Goal: Browse casually: Explore the website without a specific task or goal

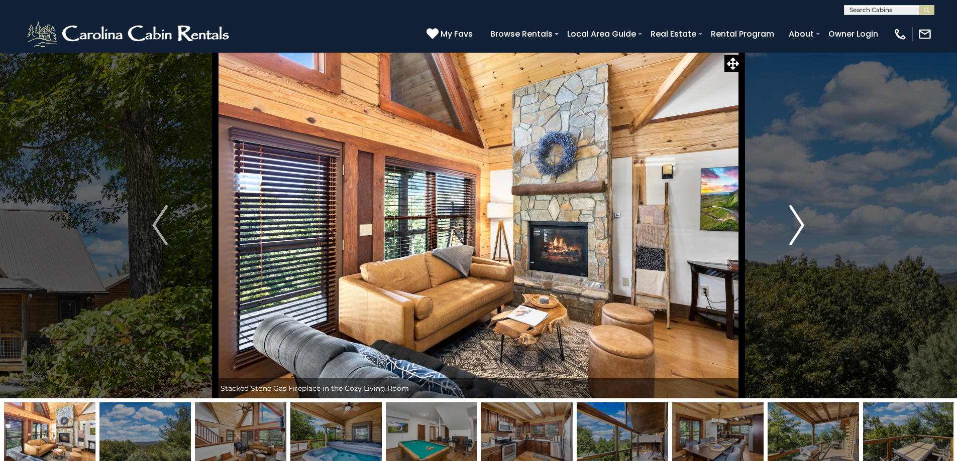
click at [794, 223] on img "Next" at bounding box center [796, 225] width 15 height 40
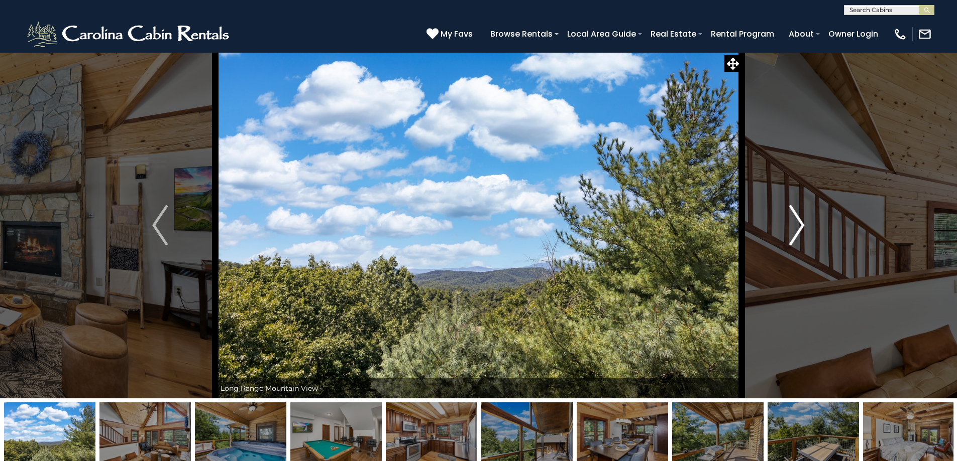
click at [794, 223] on img "Next" at bounding box center [796, 225] width 15 height 40
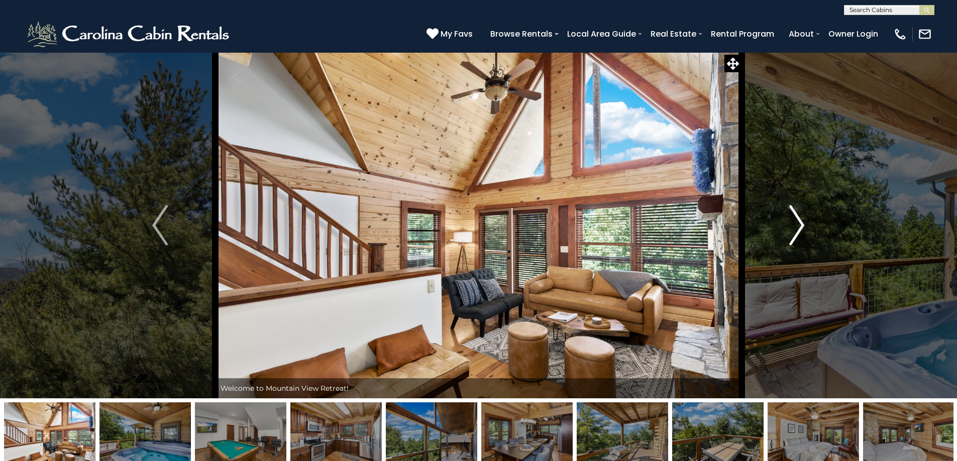
click at [794, 223] on img "Next" at bounding box center [796, 225] width 15 height 40
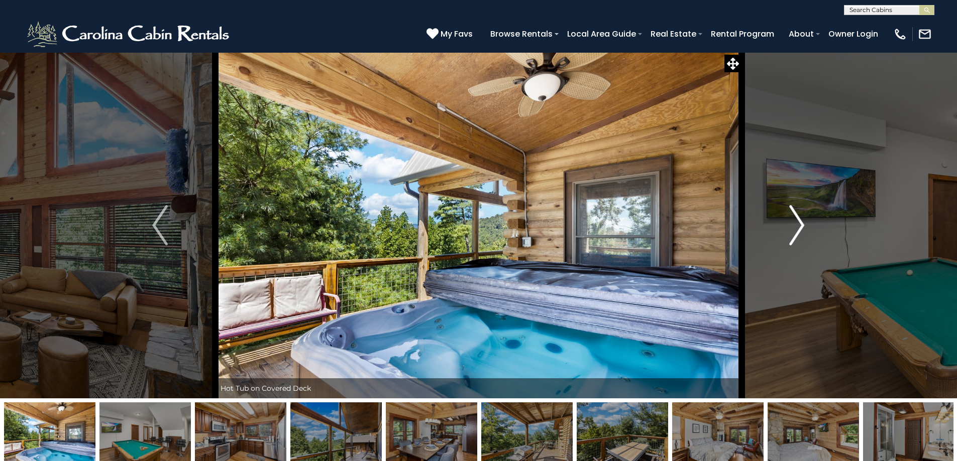
click at [794, 223] on img "Next" at bounding box center [796, 225] width 15 height 40
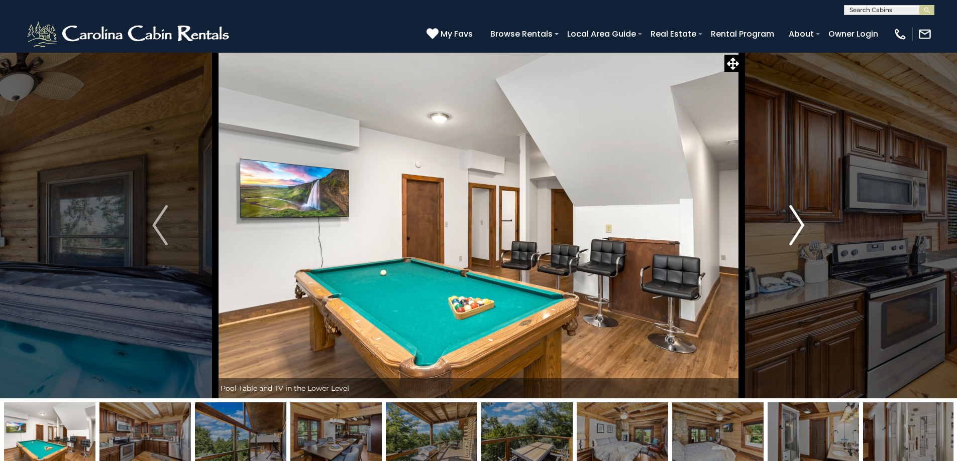
click at [794, 223] on img "Next" at bounding box center [796, 225] width 15 height 40
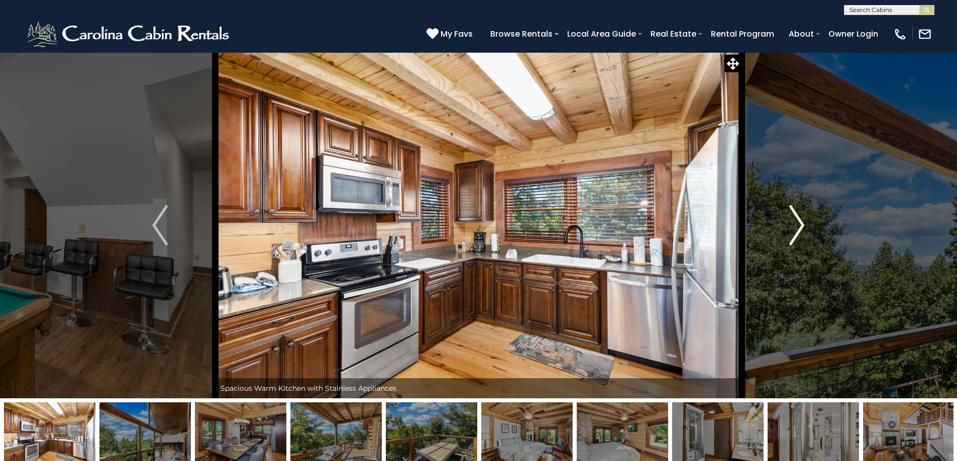
click at [794, 223] on img "Next" at bounding box center [796, 225] width 15 height 40
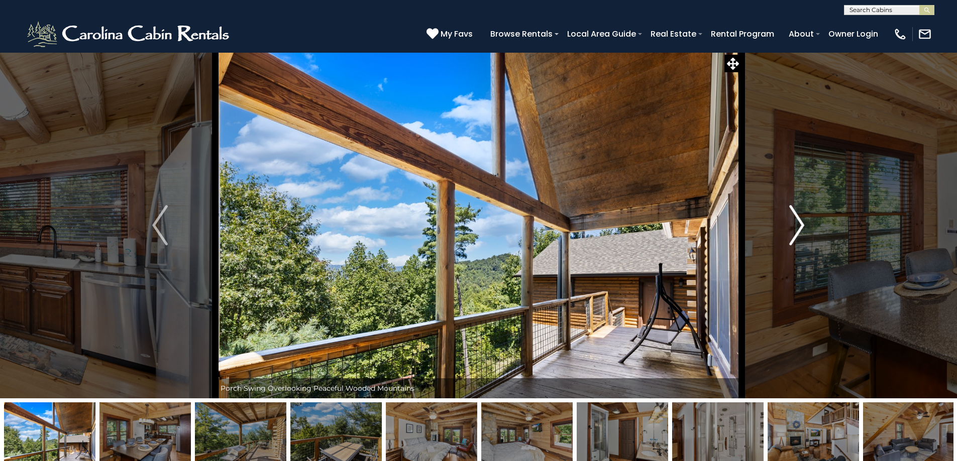
click at [794, 223] on img "Next" at bounding box center [796, 225] width 15 height 40
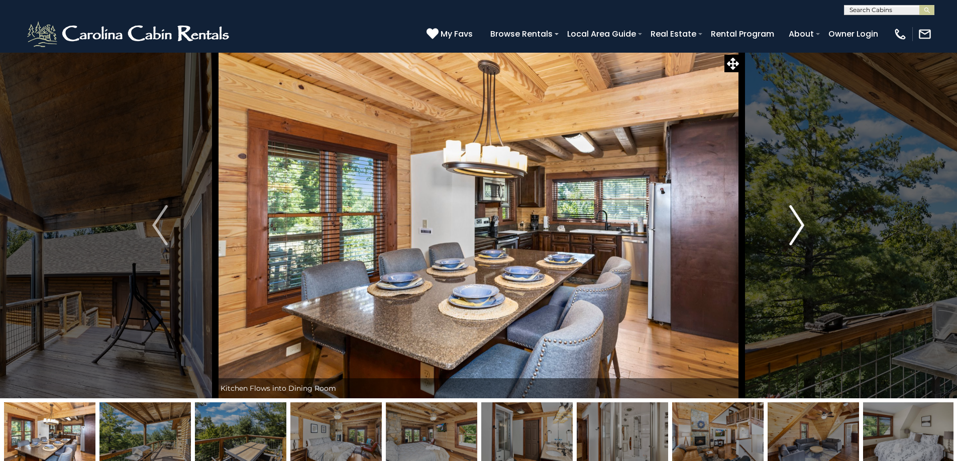
click at [794, 223] on img "Next" at bounding box center [796, 225] width 15 height 40
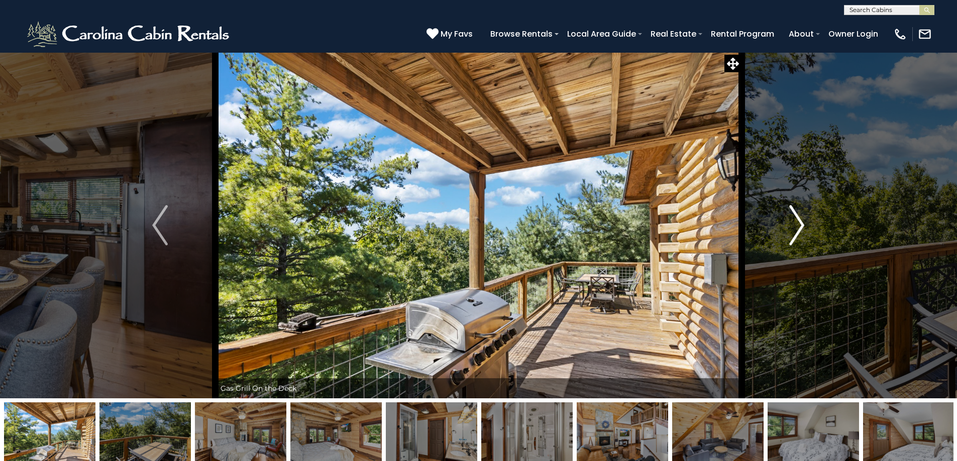
click at [794, 223] on img "Next" at bounding box center [796, 225] width 15 height 40
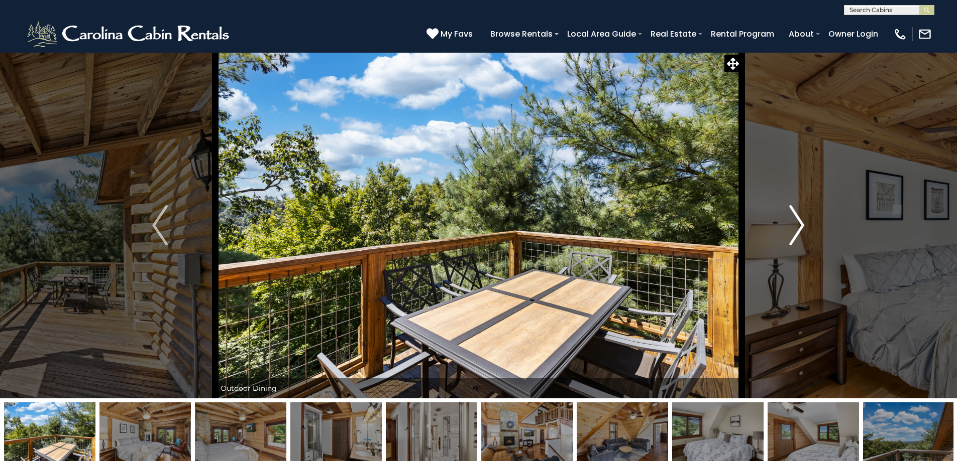
click at [792, 224] on img "Next" at bounding box center [796, 225] width 15 height 40
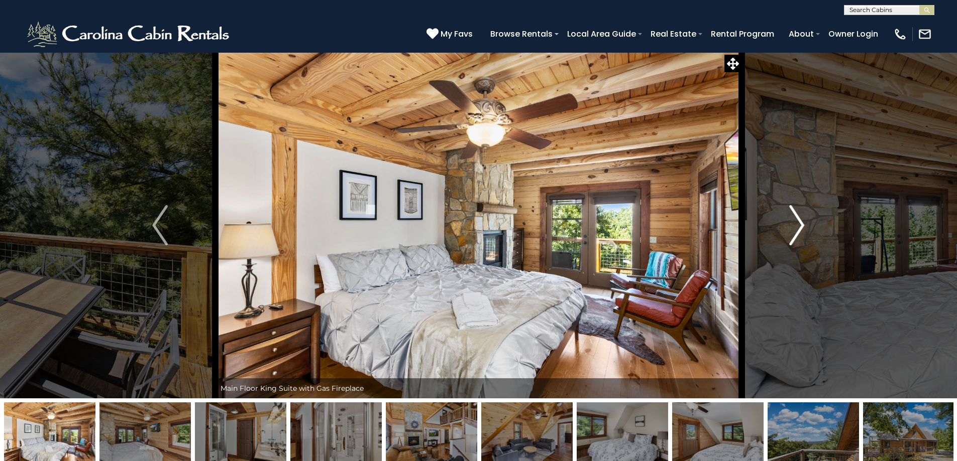
click at [792, 224] on img "Next" at bounding box center [796, 225] width 15 height 40
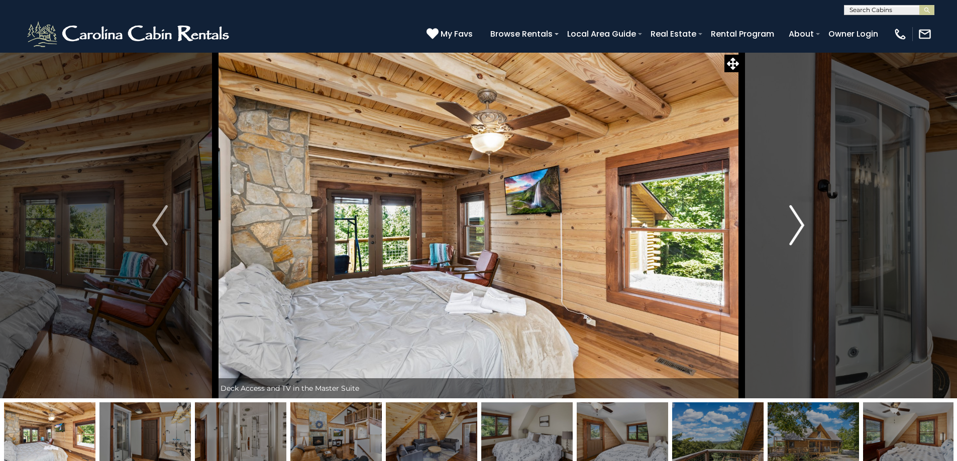
click at [792, 224] on img "Next" at bounding box center [796, 225] width 15 height 40
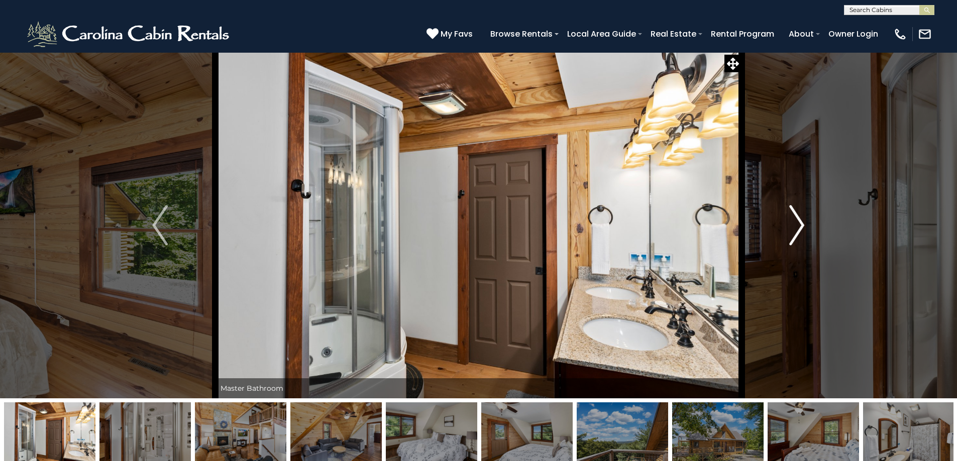
click at [792, 224] on img "Next" at bounding box center [796, 225] width 15 height 40
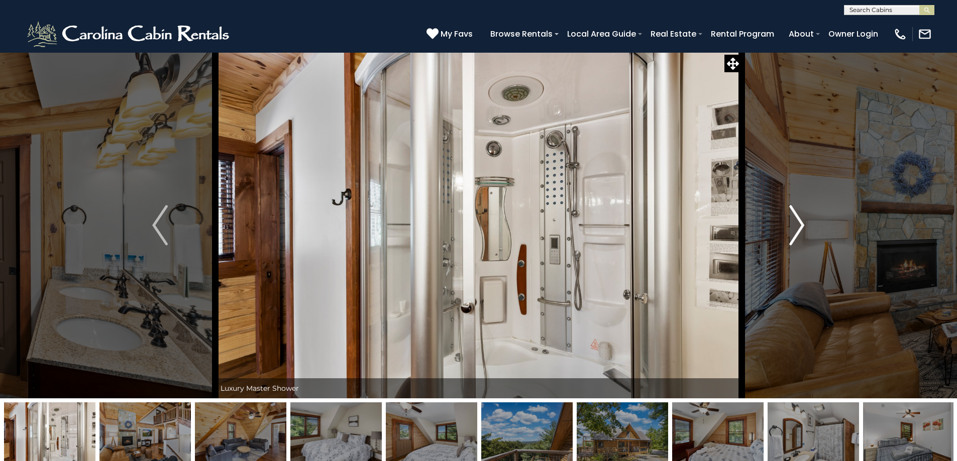
click at [792, 224] on img "Next" at bounding box center [796, 225] width 15 height 40
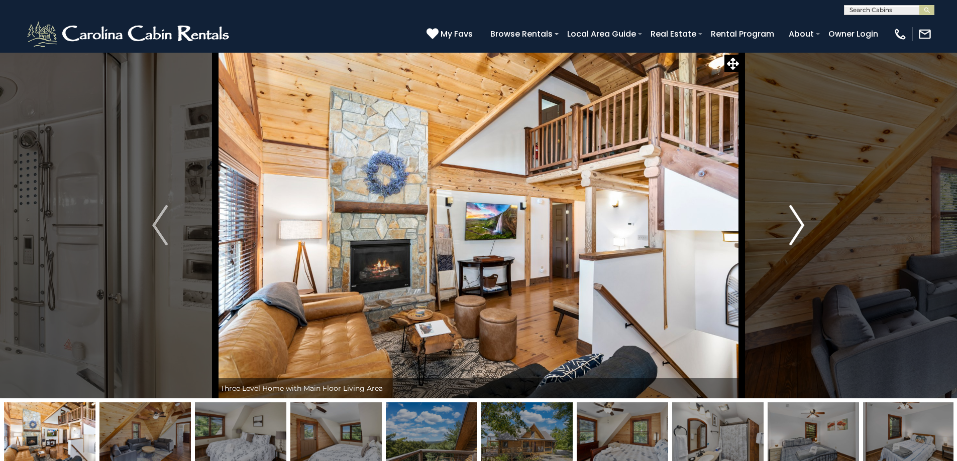
click at [792, 224] on img "Next" at bounding box center [796, 225] width 15 height 40
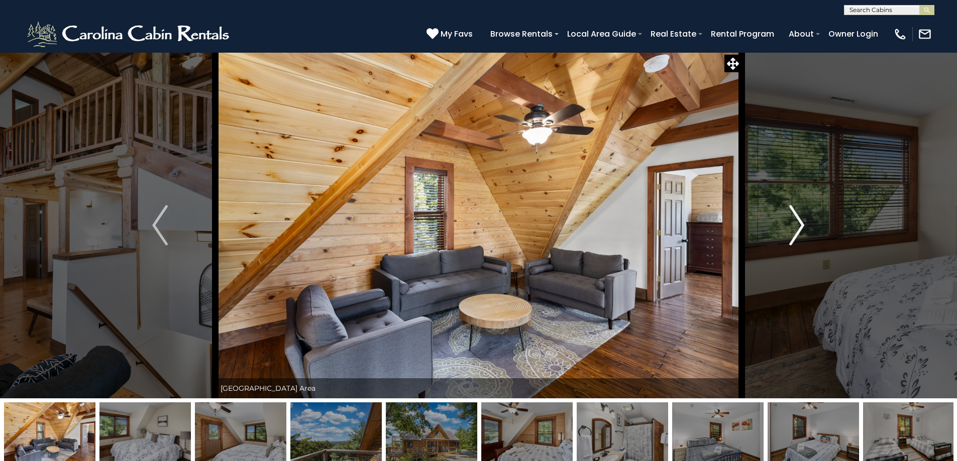
click at [792, 224] on img "Next" at bounding box center [796, 225] width 15 height 40
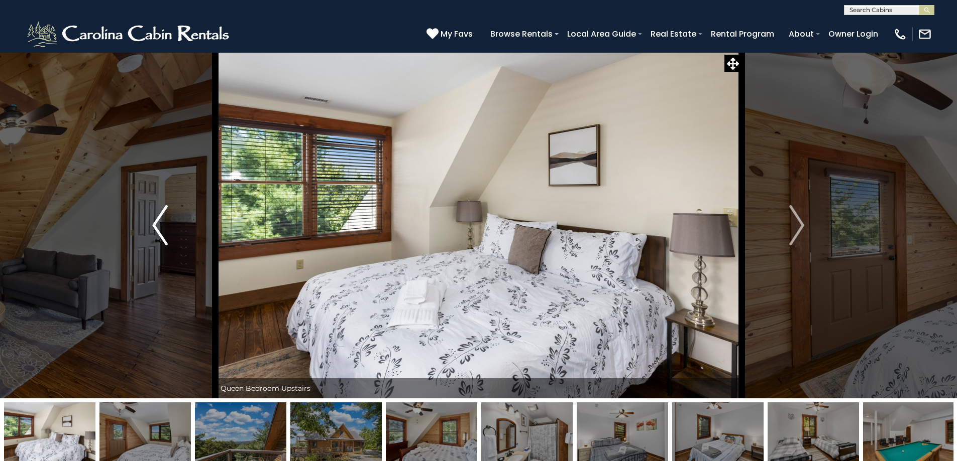
click at [153, 223] on img "Previous" at bounding box center [159, 225] width 15 height 40
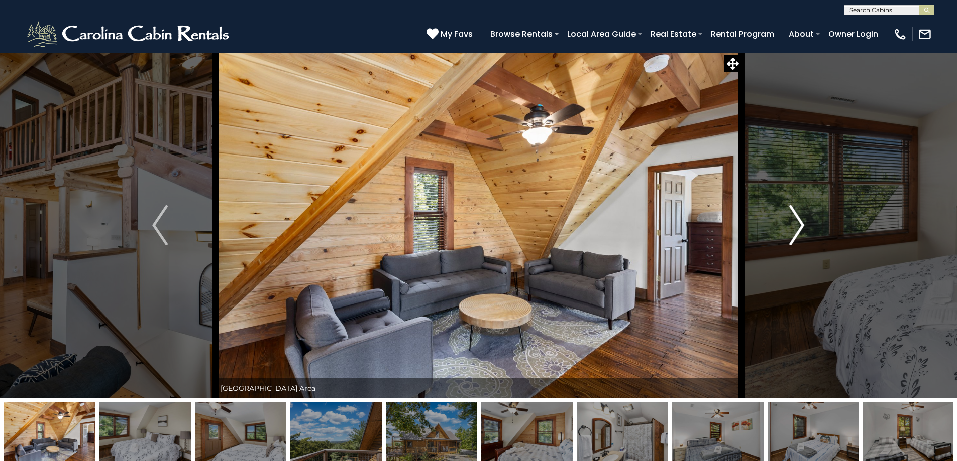
click at [793, 227] on img "Next" at bounding box center [796, 225] width 15 height 40
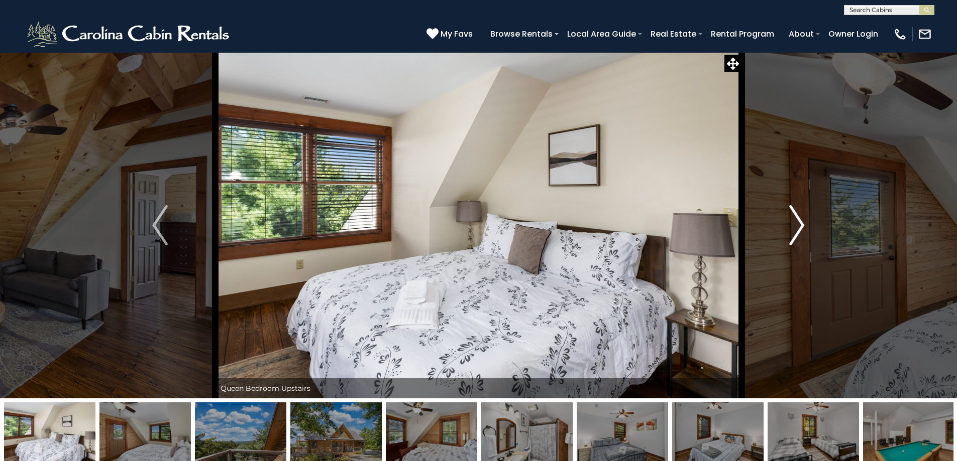
click at [795, 227] on img "Next" at bounding box center [796, 225] width 15 height 40
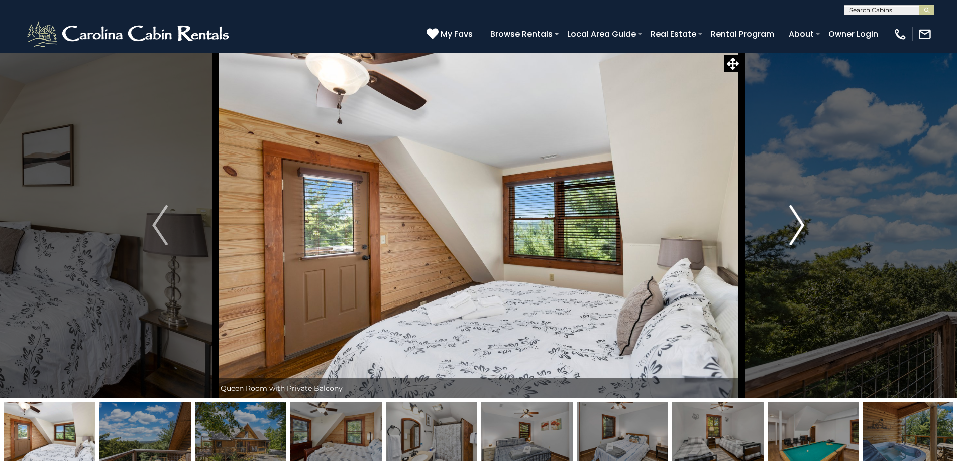
click at [795, 227] on img "Next" at bounding box center [796, 225] width 15 height 40
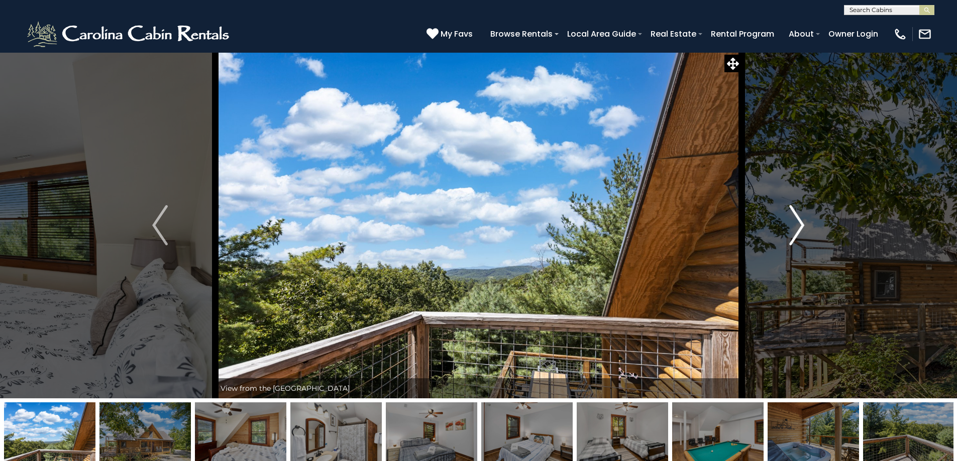
click at [795, 227] on img "Next" at bounding box center [796, 225] width 15 height 40
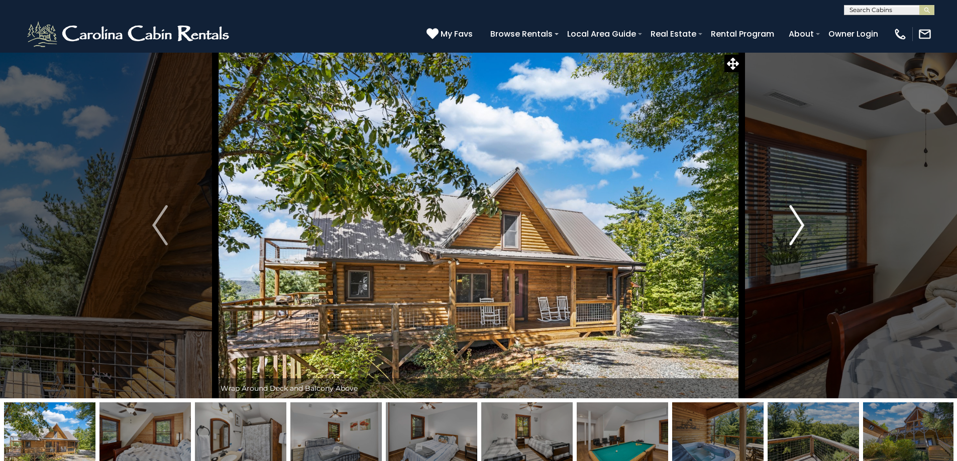
click at [795, 227] on img "Next" at bounding box center [796, 225] width 15 height 40
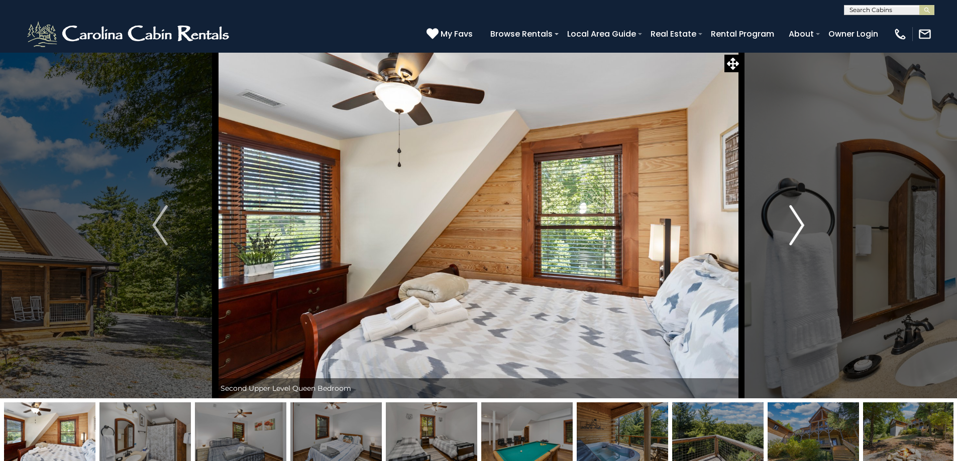
click at [795, 227] on img "Next" at bounding box center [796, 225] width 15 height 40
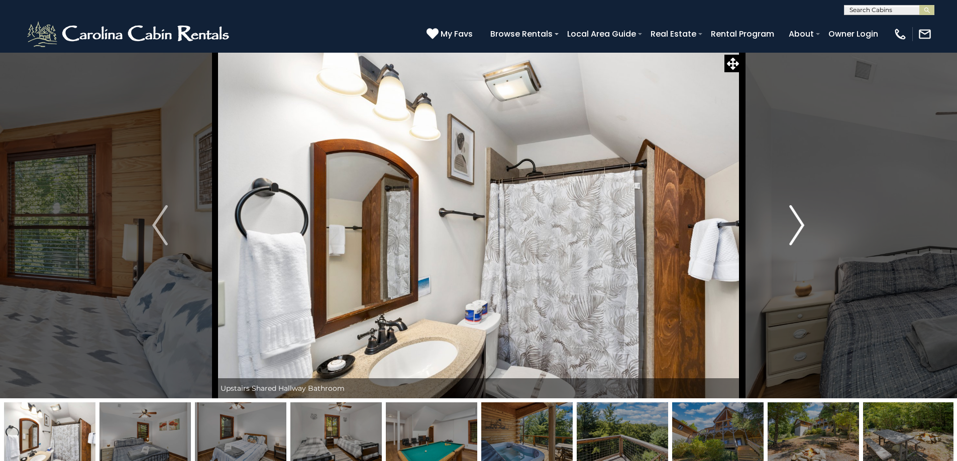
click at [795, 227] on img "Next" at bounding box center [796, 225] width 15 height 40
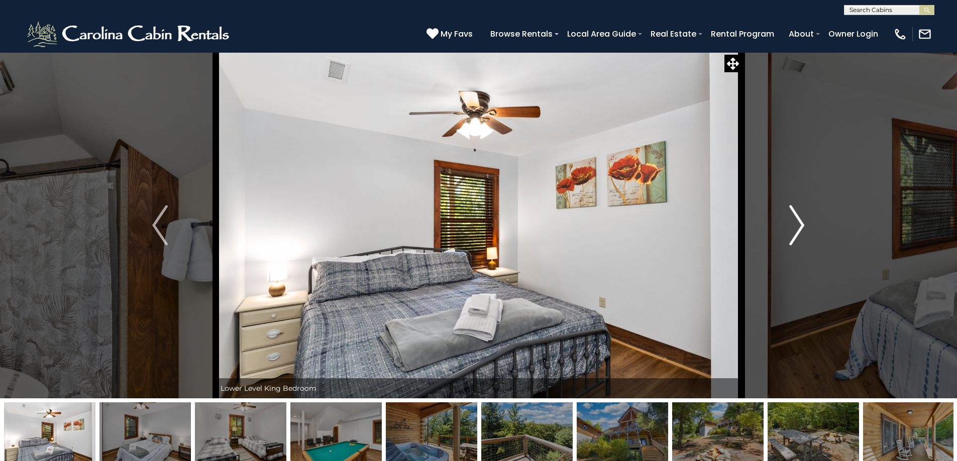
click at [795, 227] on img "Next" at bounding box center [796, 225] width 15 height 40
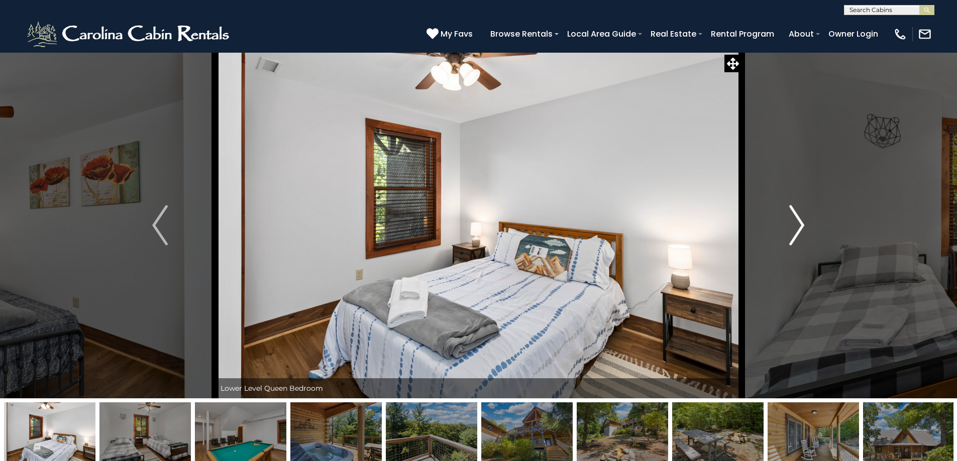
click at [795, 227] on img "Next" at bounding box center [796, 225] width 15 height 40
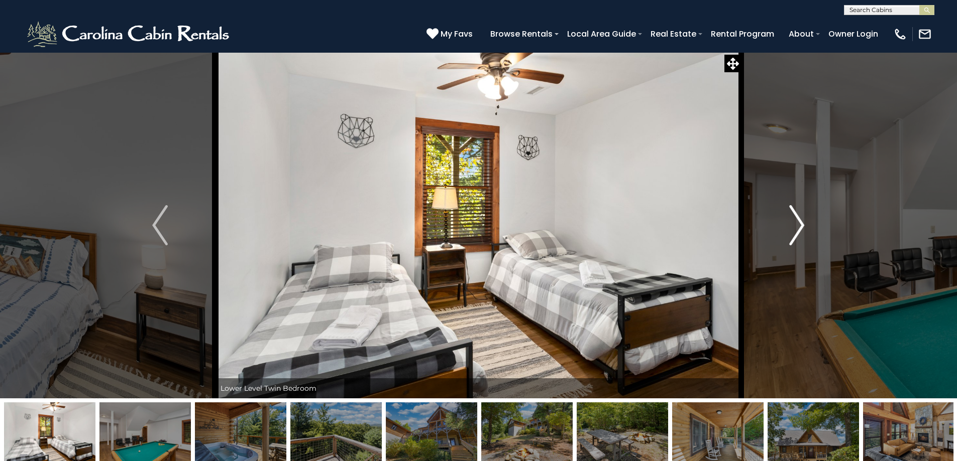
click at [795, 227] on img "Next" at bounding box center [796, 225] width 15 height 40
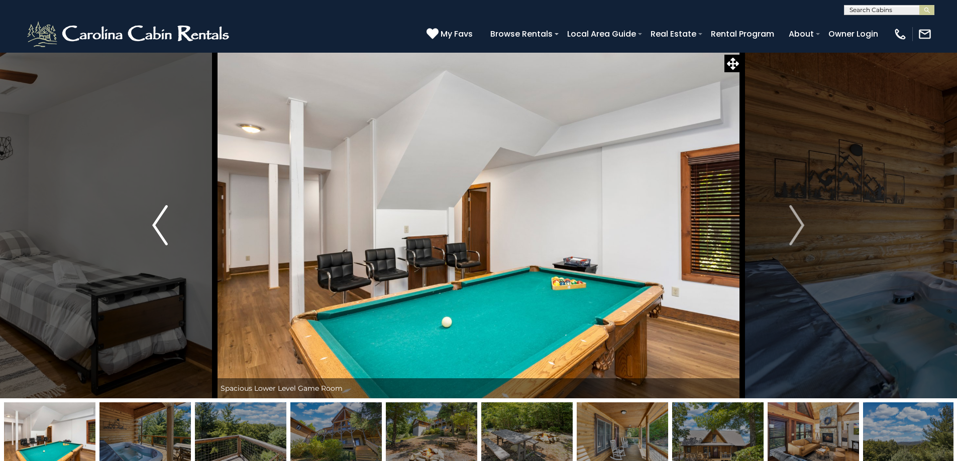
click at [163, 219] on img "Previous" at bounding box center [159, 225] width 15 height 40
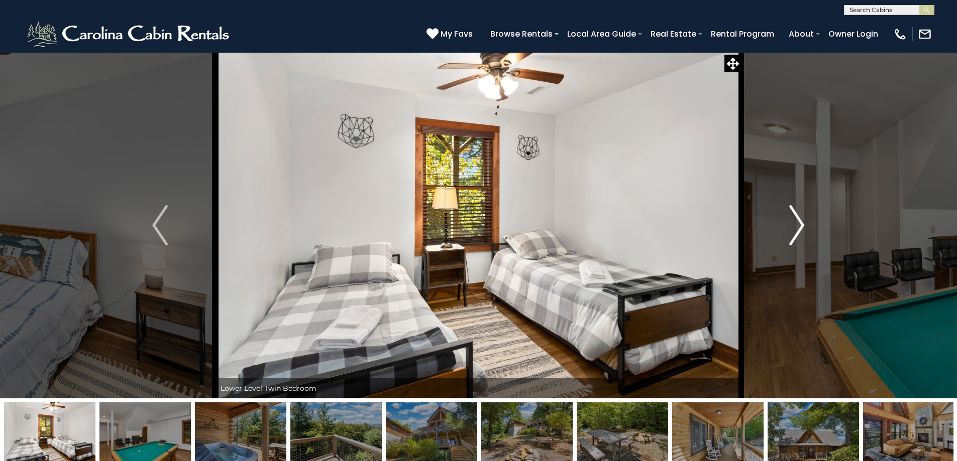
click at [801, 225] on img "Next" at bounding box center [796, 225] width 15 height 40
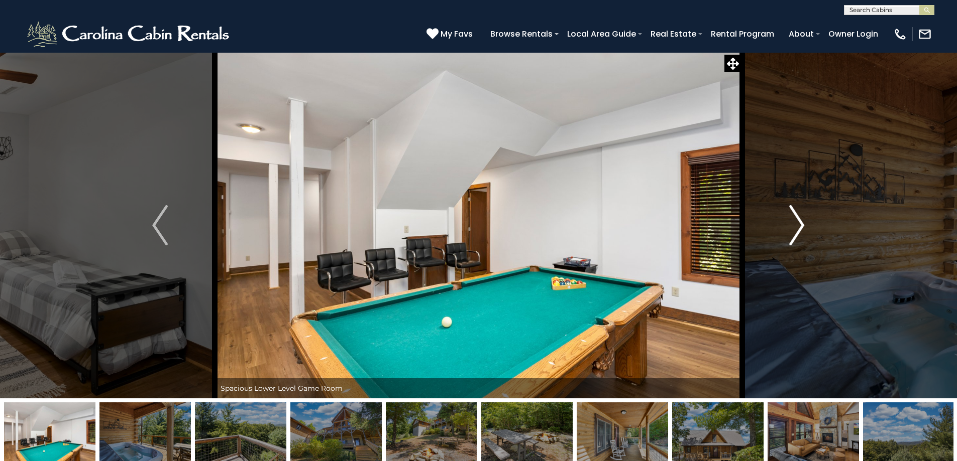
click at [801, 225] on img "Next" at bounding box center [796, 225] width 15 height 40
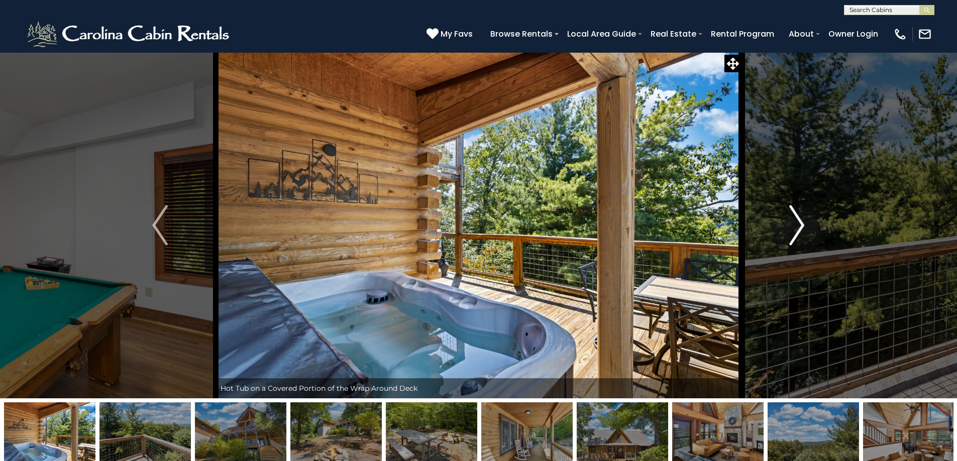
click at [801, 225] on img "Next" at bounding box center [796, 225] width 15 height 40
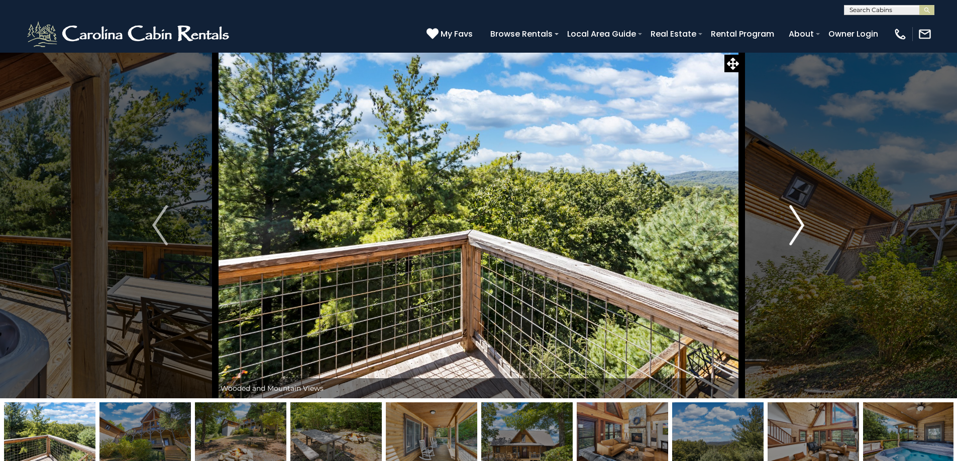
click at [801, 225] on img "Next" at bounding box center [796, 225] width 15 height 40
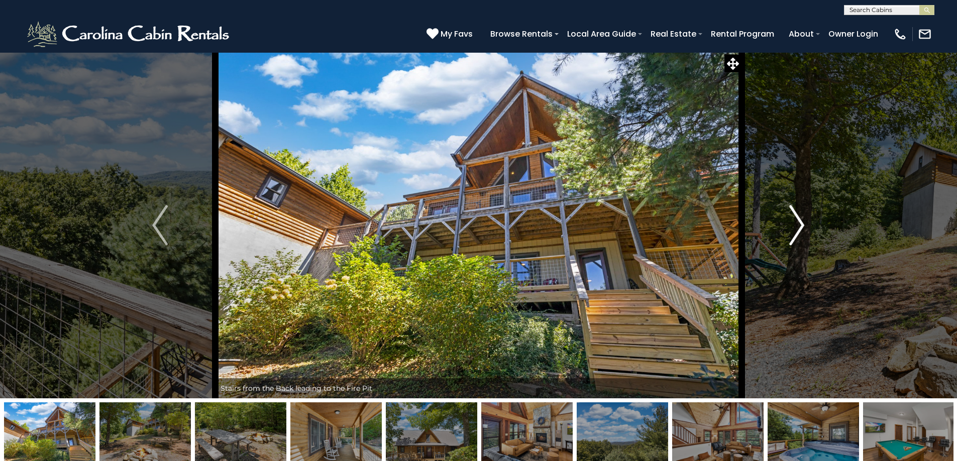
click at [801, 225] on img "Next" at bounding box center [796, 225] width 15 height 40
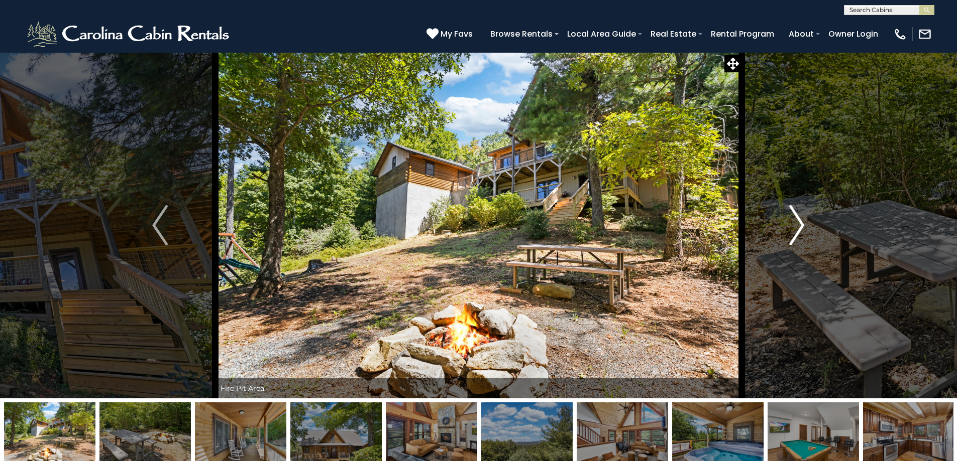
click at [801, 225] on img "Next" at bounding box center [796, 225] width 15 height 40
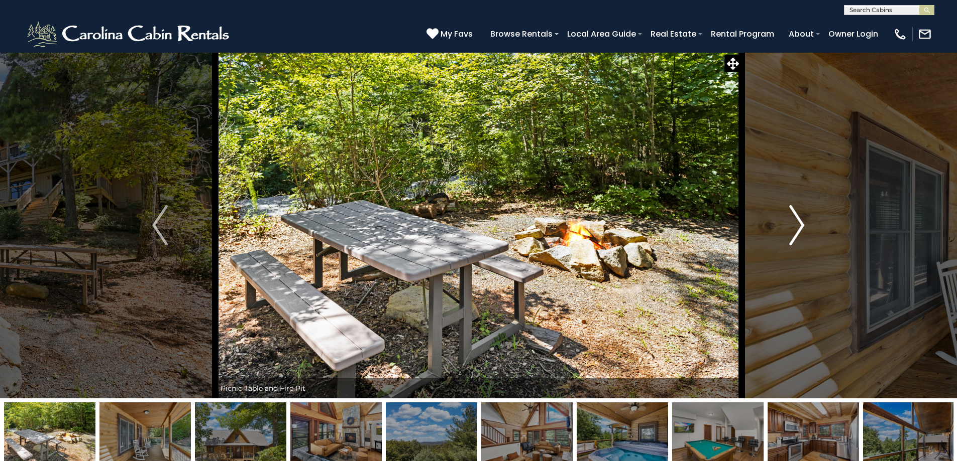
click at [801, 225] on img "Next" at bounding box center [796, 225] width 15 height 40
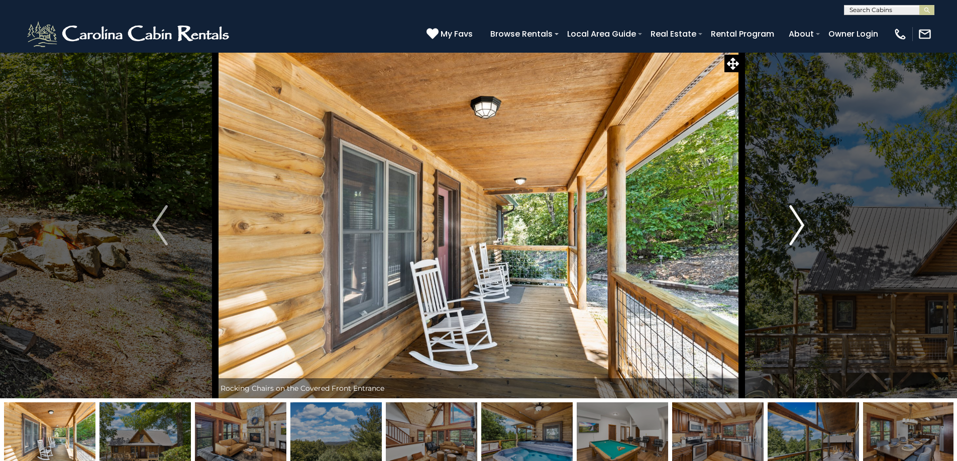
click at [801, 225] on img "Next" at bounding box center [796, 225] width 15 height 40
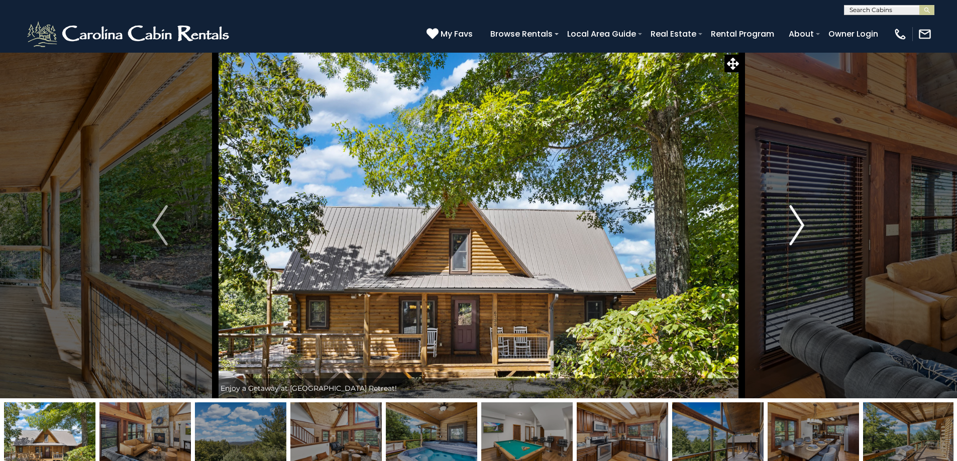
click at [801, 225] on img "Next" at bounding box center [796, 225] width 15 height 40
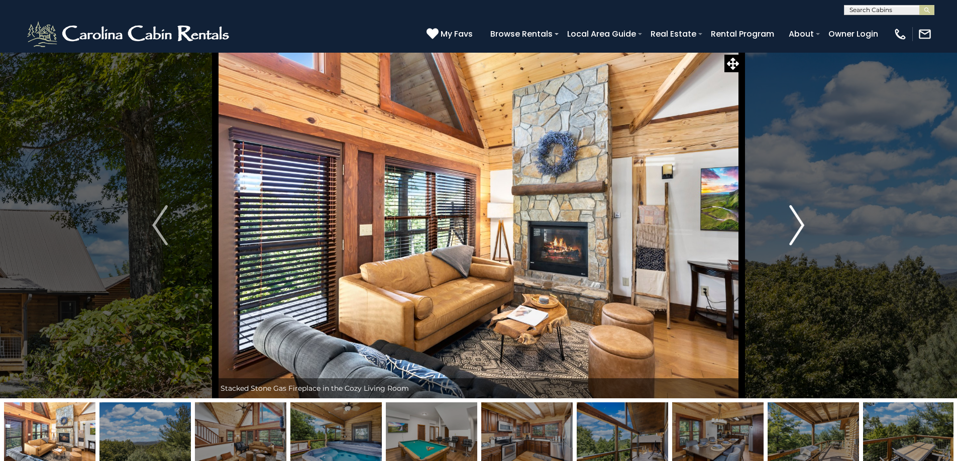
click at [801, 225] on img "Next" at bounding box center [796, 225] width 15 height 40
